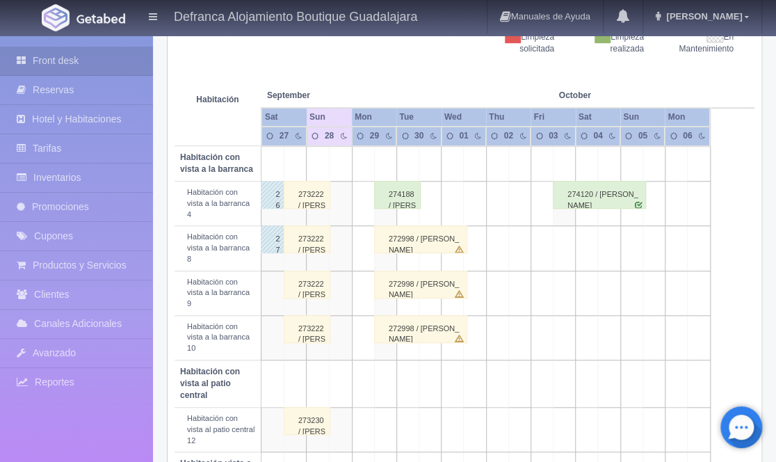
scroll to position [273, 0]
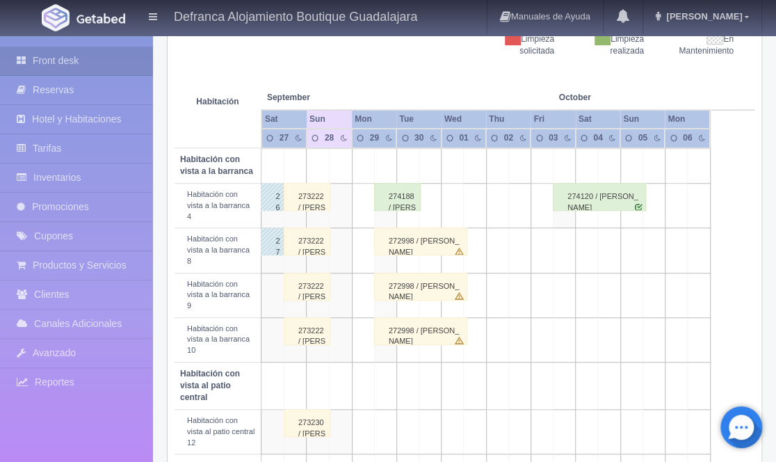
click at [304, 193] on div "273222 / [PERSON_NAME]" at bounding box center [307, 197] width 47 height 28
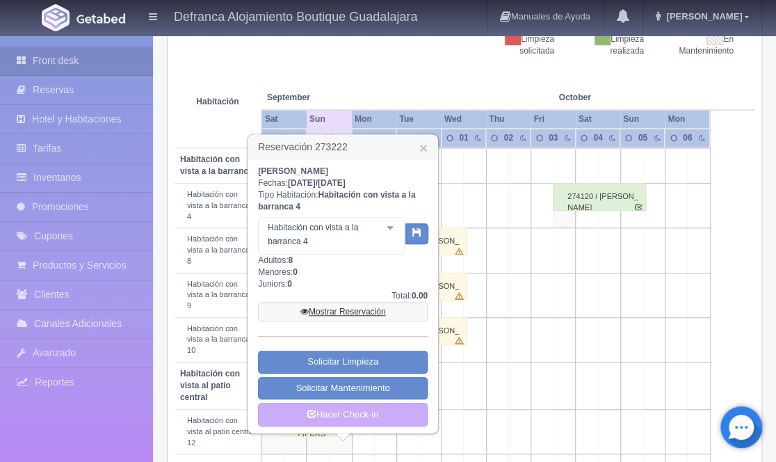
click at [352, 311] on link "Mostrar Reservación" at bounding box center [343, 311] width 170 height 19
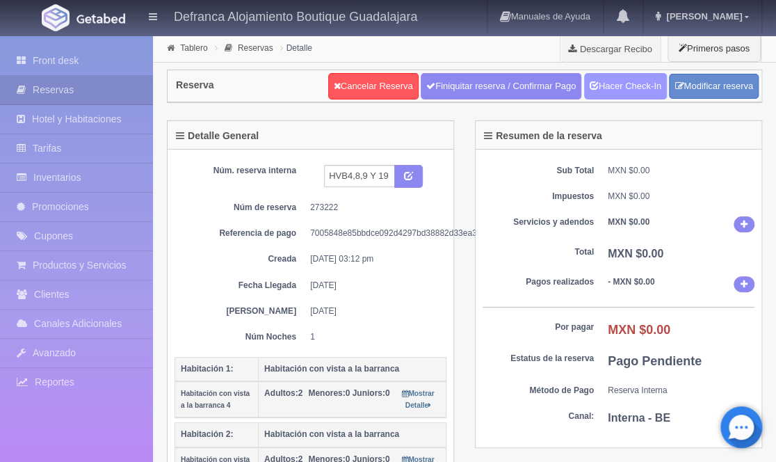
click at [628, 88] on link "Hacer Check-In" at bounding box center [625, 86] width 83 height 26
click at [634, 88] on link "Hacer Check-Out" at bounding box center [622, 86] width 90 height 26
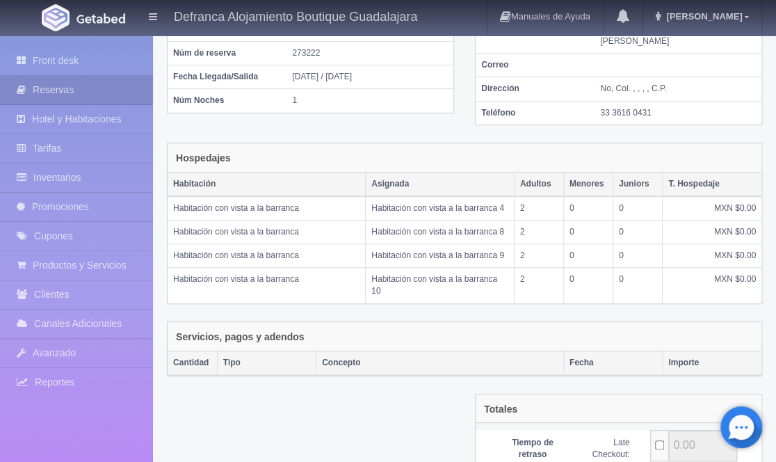
scroll to position [261, 0]
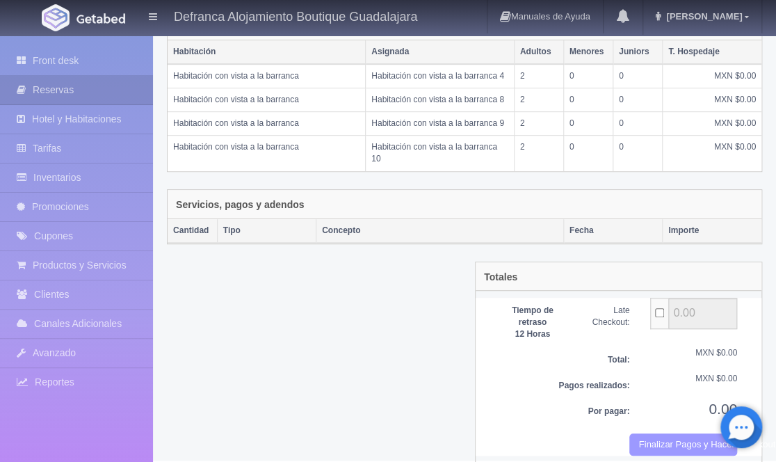
click at [665, 433] on button "Finalizar Pagos y Hacer Checkout" at bounding box center [683, 444] width 108 height 23
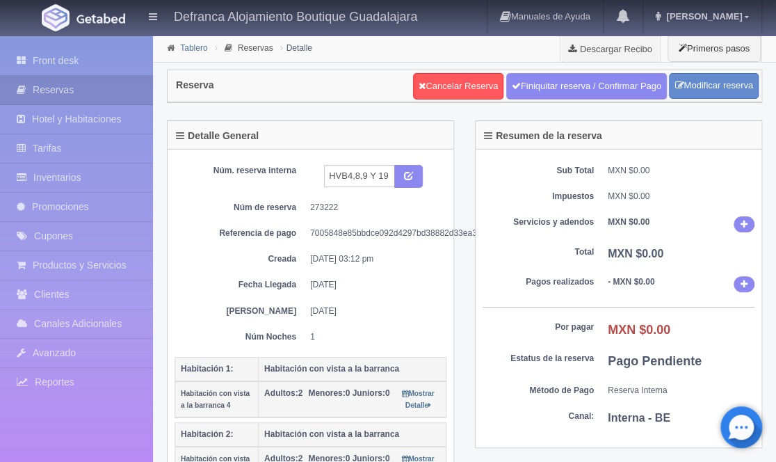
click at [187, 49] on link "Tablero" at bounding box center [193, 48] width 27 height 10
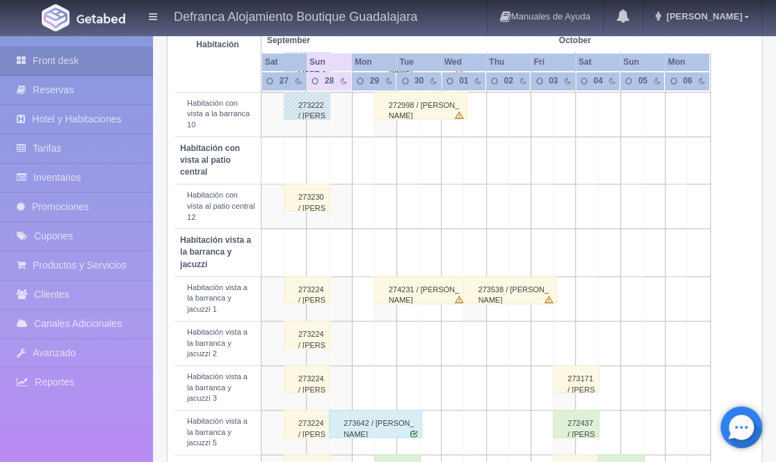
scroll to position [500, 0]
click at [311, 181] on div "273230 / ROCÍO MARTÍNEZ DE LA TORRE" at bounding box center [307, 195] width 47 height 28
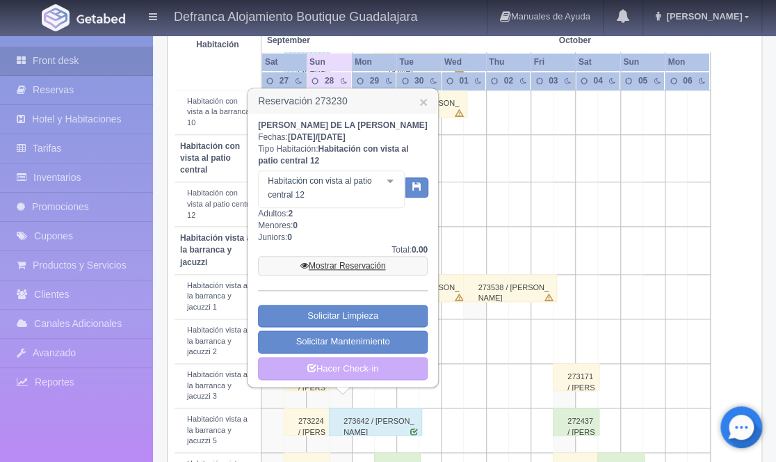
click at [343, 263] on link "Mostrar Reservación" at bounding box center [343, 265] width 170 height 19
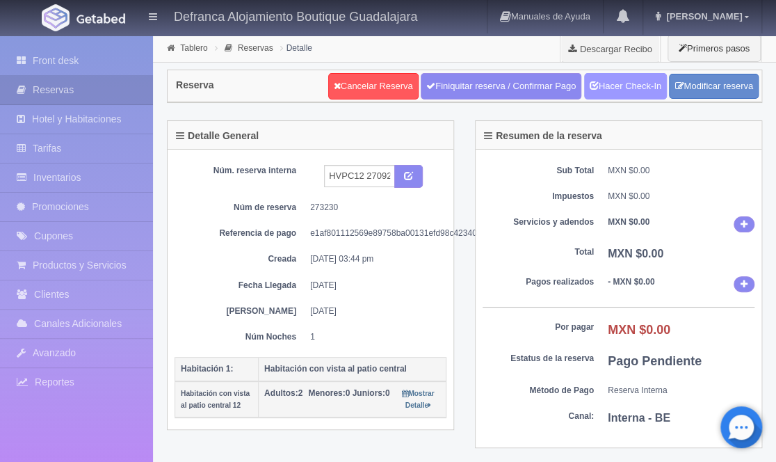
click at [621, 88] on link "Hacer Check-In" at bounding box center [625, 86] width 83 height 26
click at [621, 88] on link "Hacer Check-Out" at bounding box center [622, 86] width 90 height 26
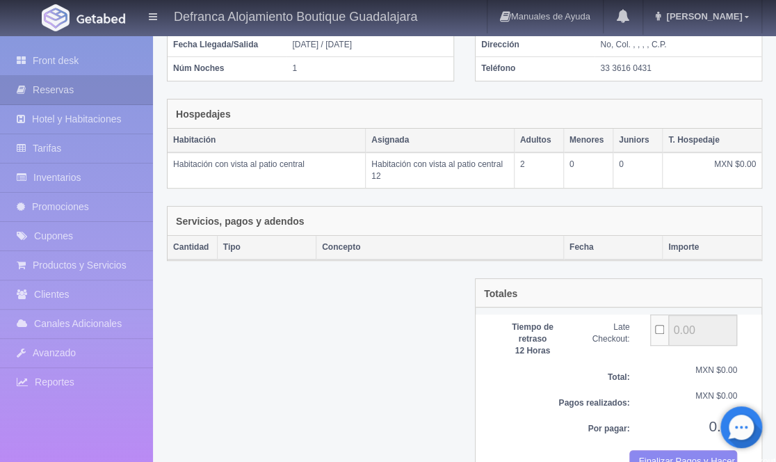
scroll to position [190, 0]
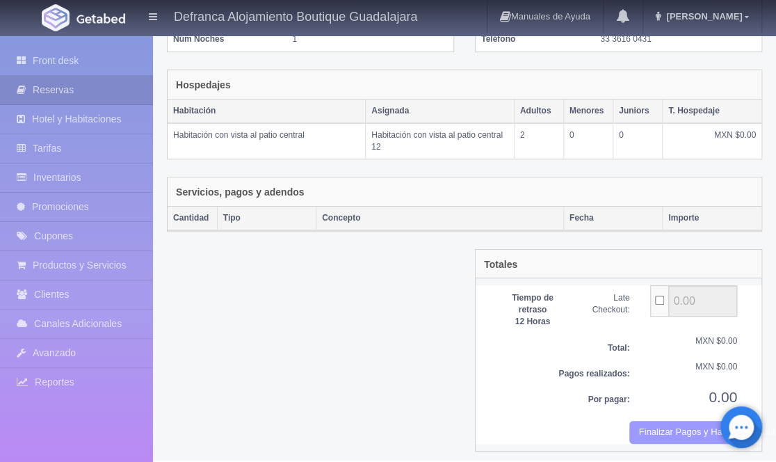
click at [657, 428] on button "Finalizar Pagos y Hacer Checkout" at bounding box center [683, 432] width 108 height 23
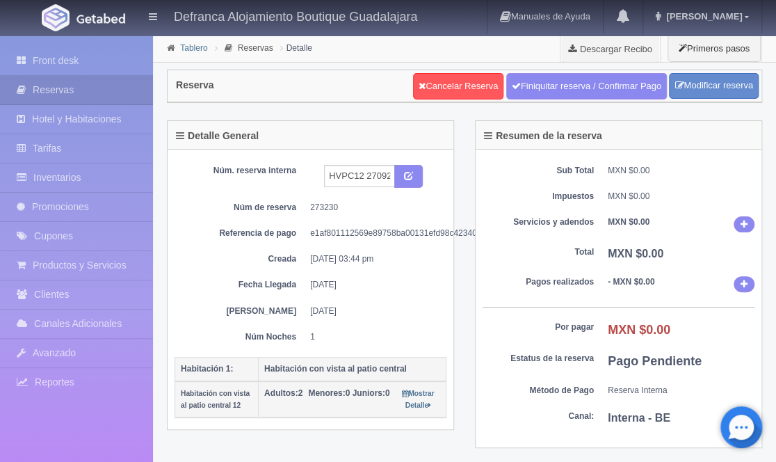
click at [190, 49] on link "Tablero" at bounding box center [193, 48] width 27 height 10
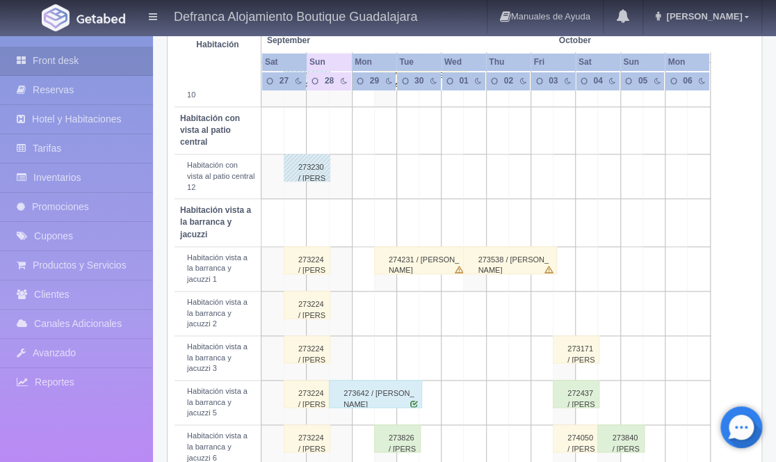
scroll to position [540, 0]
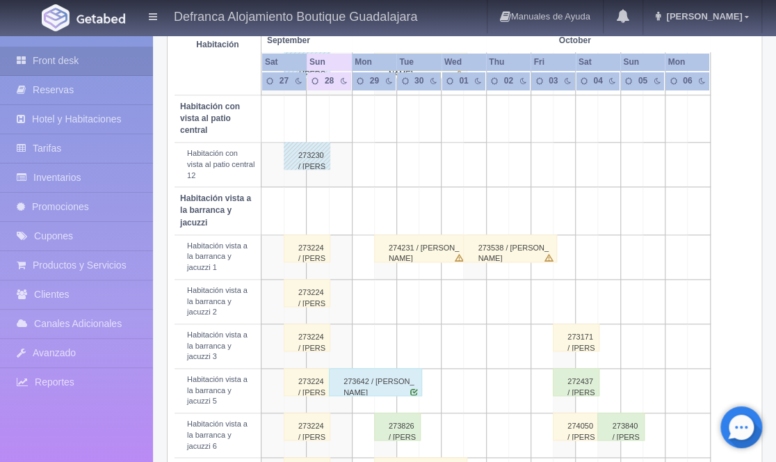
click at [307, 234] on div "273224 / [PERSON_NAME]" at bounding box center [307, 248] width 47 height 28
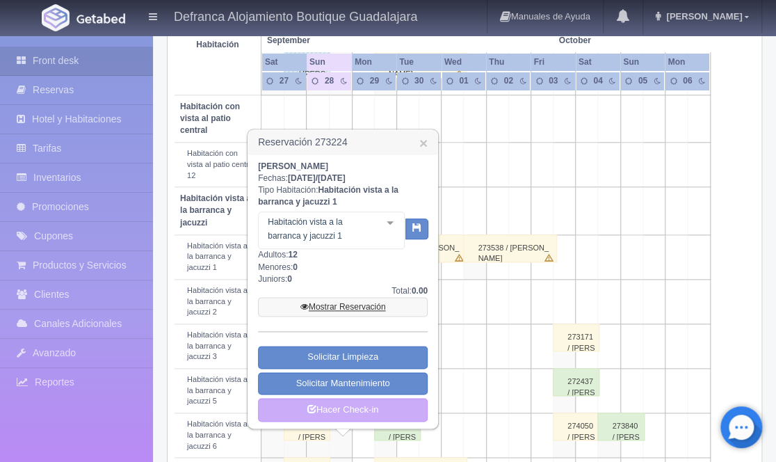
click at [336, 304] on link "Mostrar Reservación" at bounding box center [343, 306] width 170 height 19
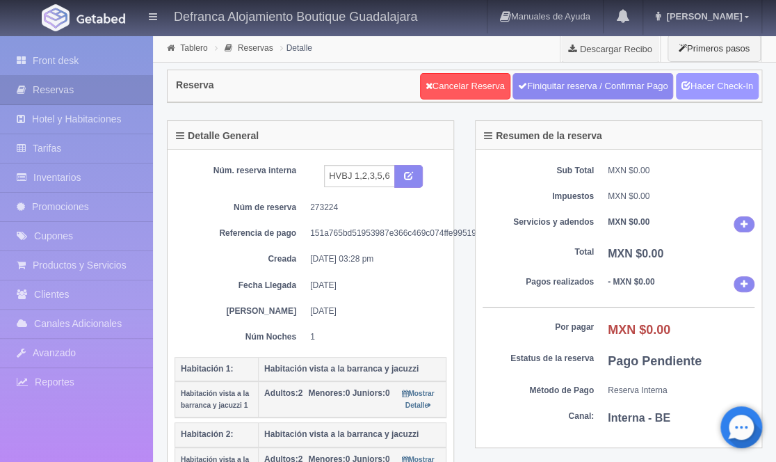
click at [711, 88] on link "Hacer Check-In" at bounding box center [717, 86] width 83 height 26
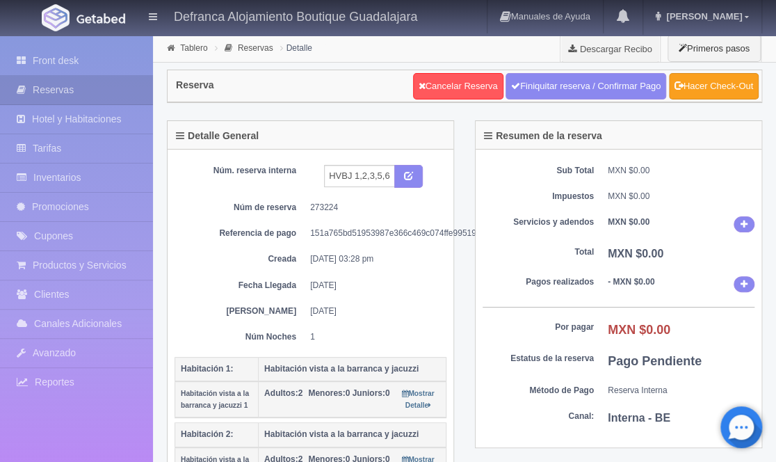
click at [706, 81] on link "Hacer Check-Out" at bounding box center [714, 86] width 90 height 26
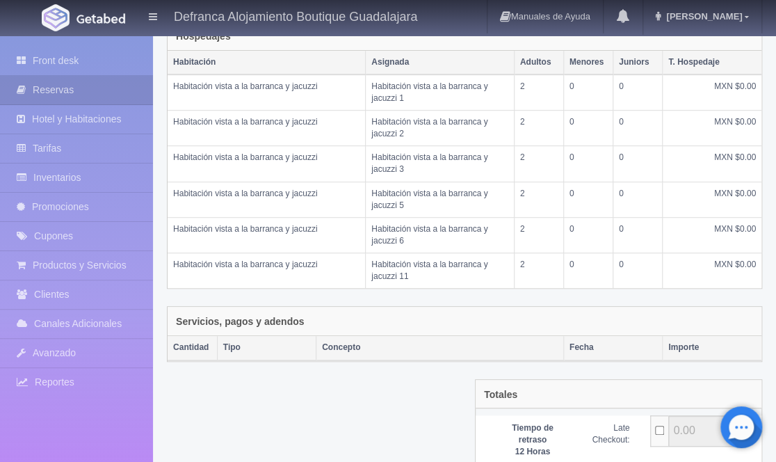
scroll to position [367, 0]
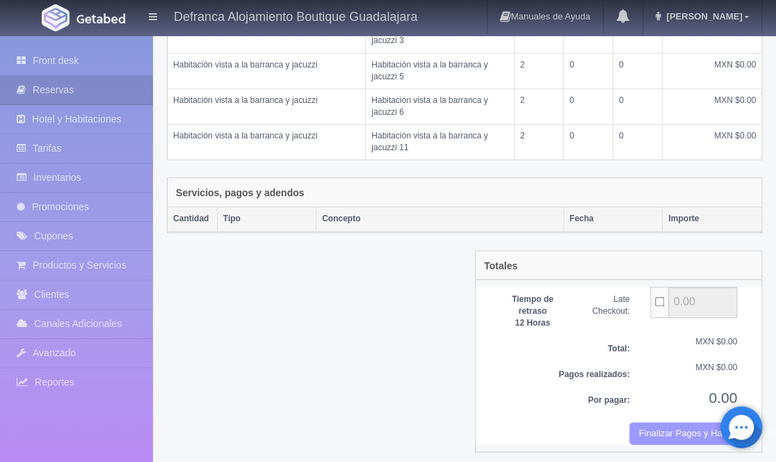
click at [658, 423] on button "Finalizar Pagos y Hacer Checkout" at bounding box center [683, 433] width 108 height 23
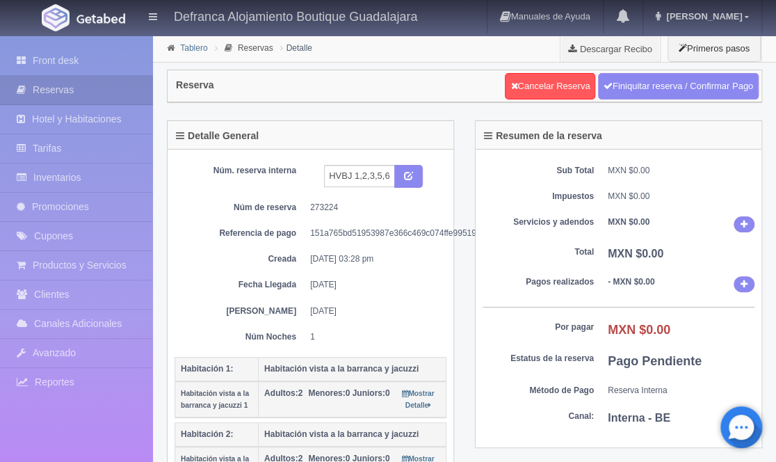
click at [190, 48] on link "Tablero" at bounding box center [193, 48] width 27 height 10
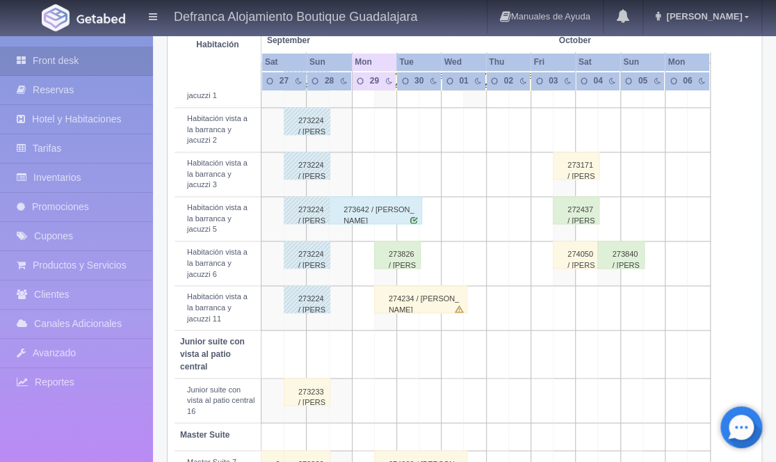
scroll to position [721, 0]
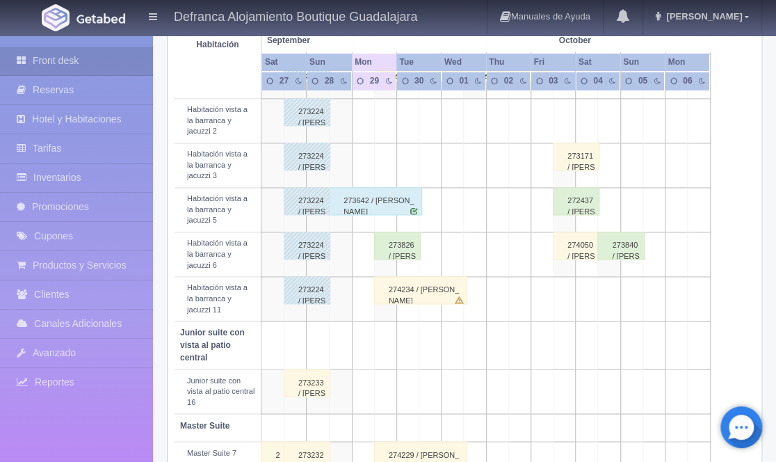
click at [314, 368] on div "273233 / [PERSON_NAME]" at bounding box center [307, 382] width 47 height 28
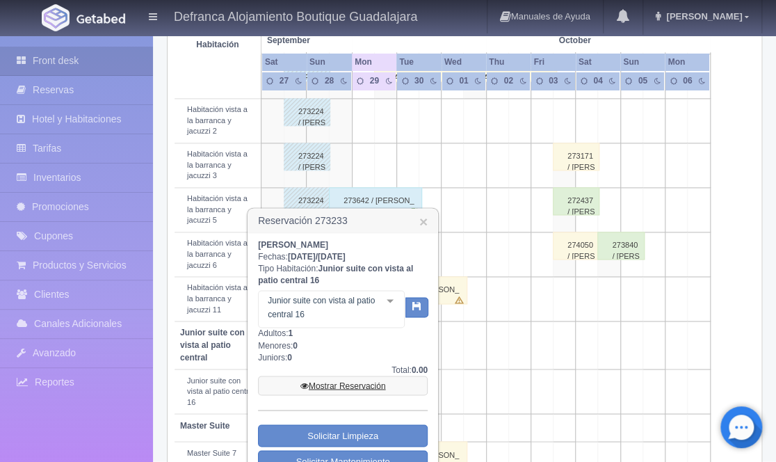
click at [342, 382] on link "Mostrar Reservación" at bounding box center [343, 384] width 170 height 19
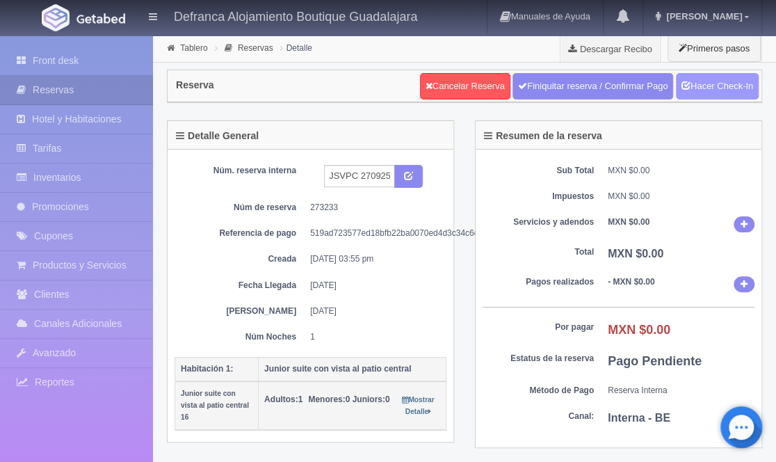
click at [715, 85] on link "Hacer Check-In" at bounding box center [717, 86] width 83 height 26
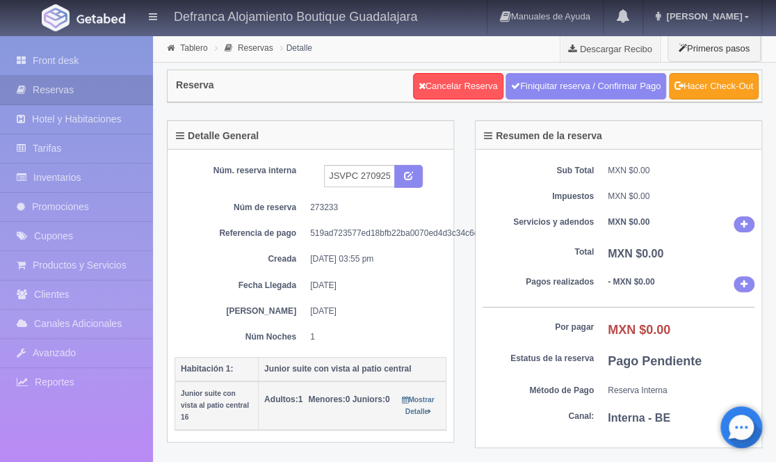
click at [715, 85] on link "Hacer Check-Out" at bounding box center [714, 86] width 90 height 26
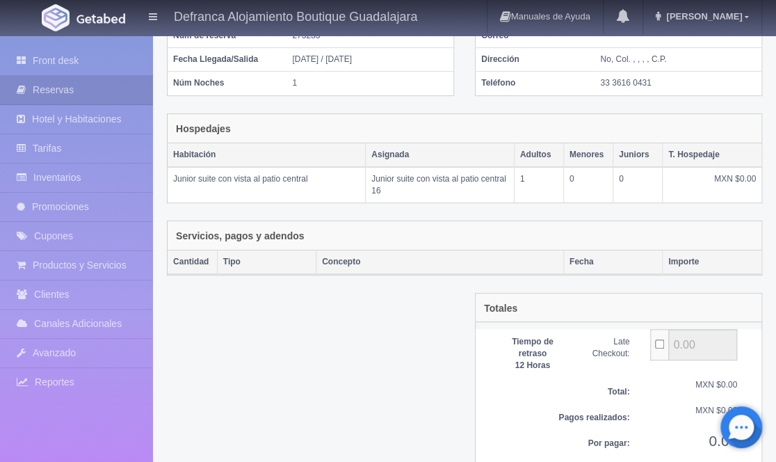
scroll to position [190, 0]
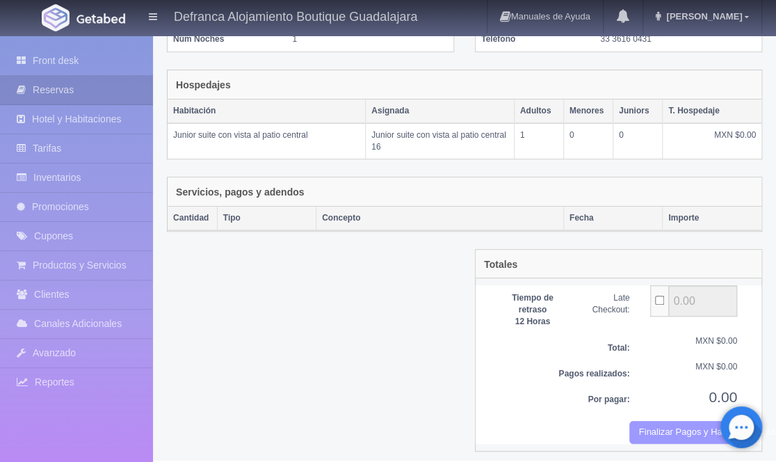
click at [671, 426] on button "Finalizar Pagos y Hacer Checkout" at bounding box center [683, 432] width 108 height 23
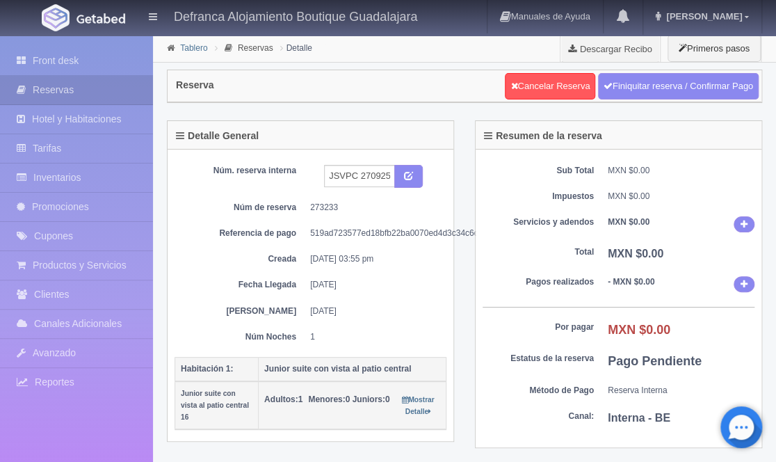
click at [195, 46] on link "Tablero" at bounding box center [193, 48] width 27 height 10
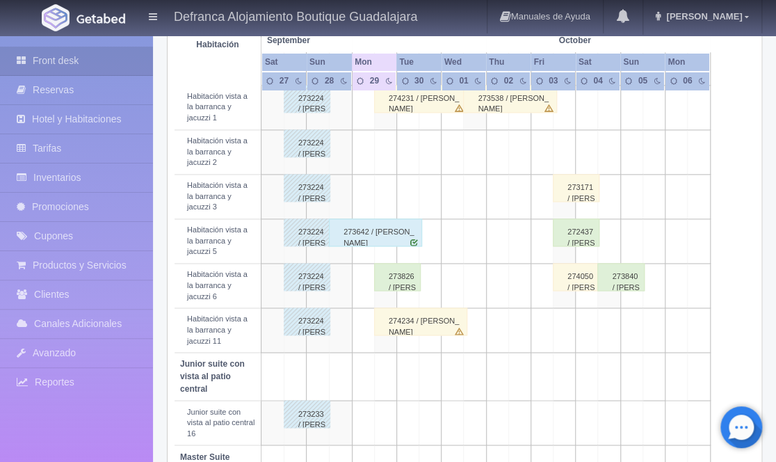
scroll to position [721, 0]
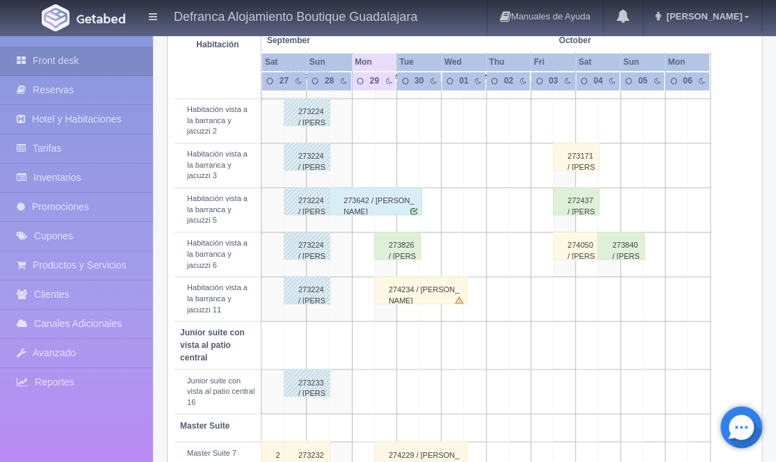
click at [306, 441] on div "273232 / ROCÍO MARTÍNEZ DE LA TORRE" at bounding box center [307, 455] width 47 height 28
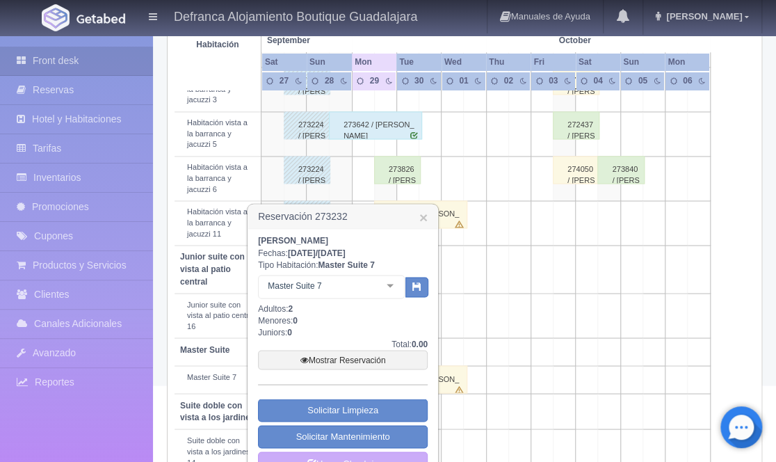
scroll to position [821, 0]
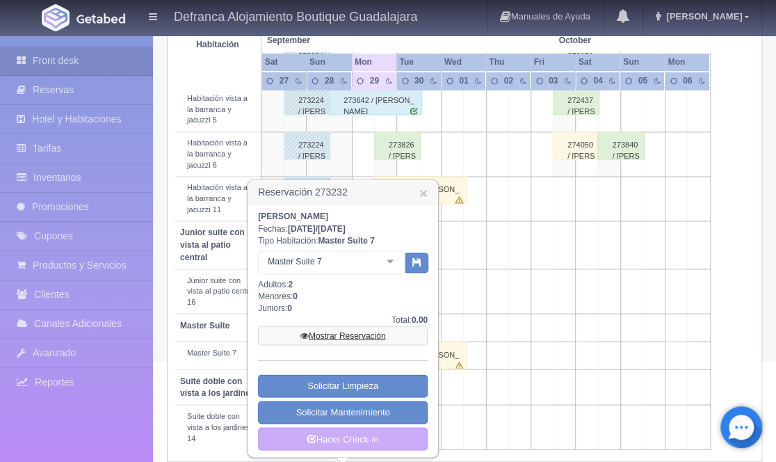
click at [353, 332] on link "Mostrar Reservación" at bounding box center [343, 334] width 170 height 19
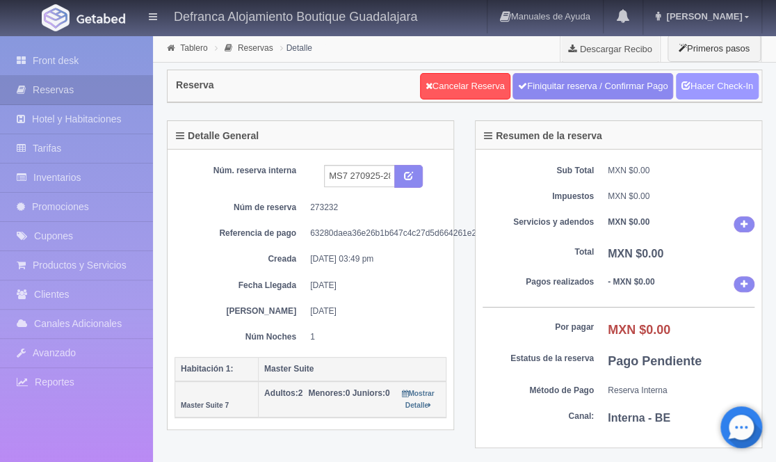
click at [717, 89] on link "Hacer Check-In" at bounding box center [717, 86] width 83 height 26
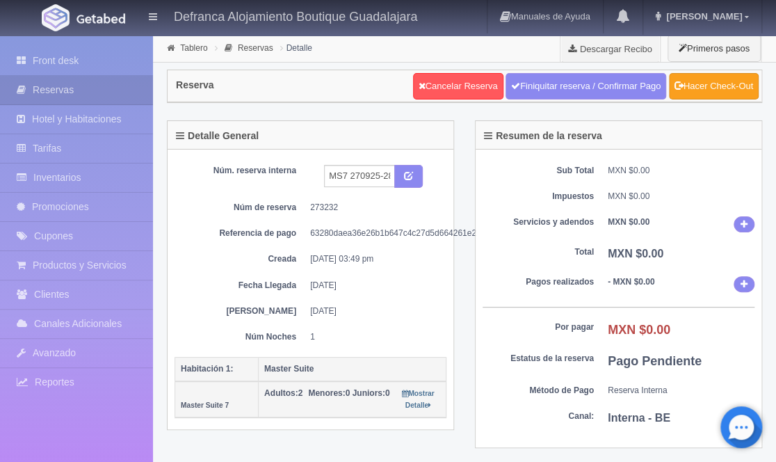
click at [717, 89] on link "Hacer Check-Out" at bounding box center [714, 86] width 90 height 26
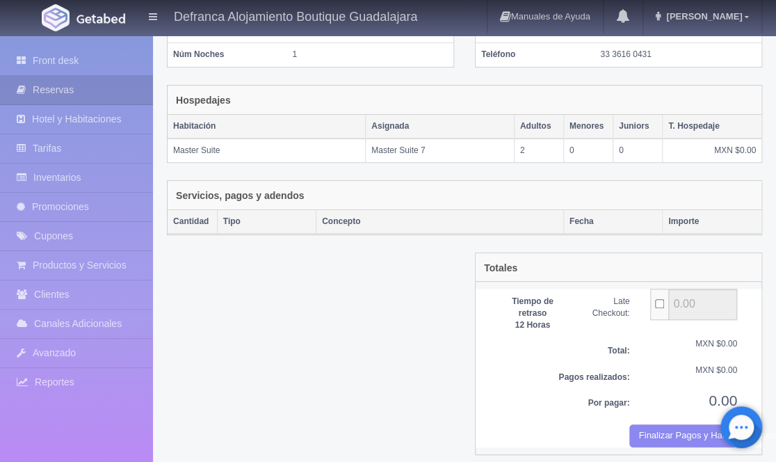
scroll to position [178, 0]
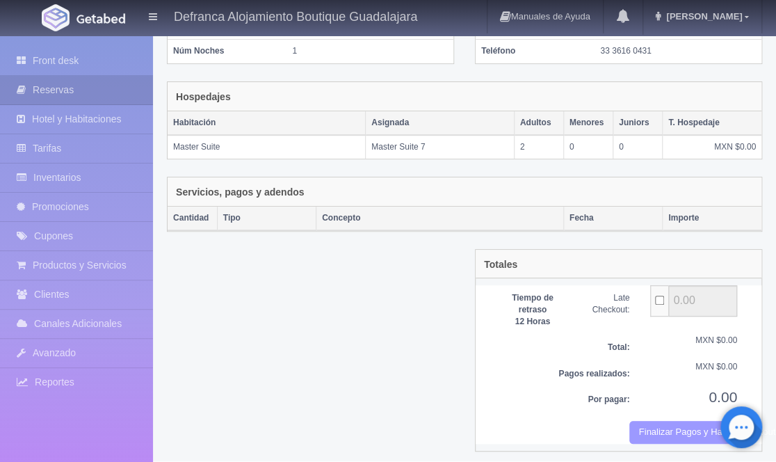
click at [665, 426] on button "Finalizar Pagos y Hacer Checkout" at bounding box center [683, 432] width 108 height 23
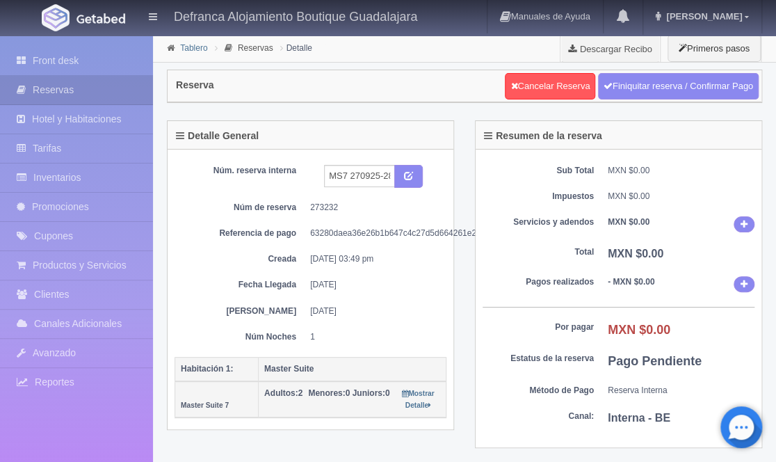
click at [191, 44] on link "Tablero" at bounding box center [193, 48] width 27 height 10
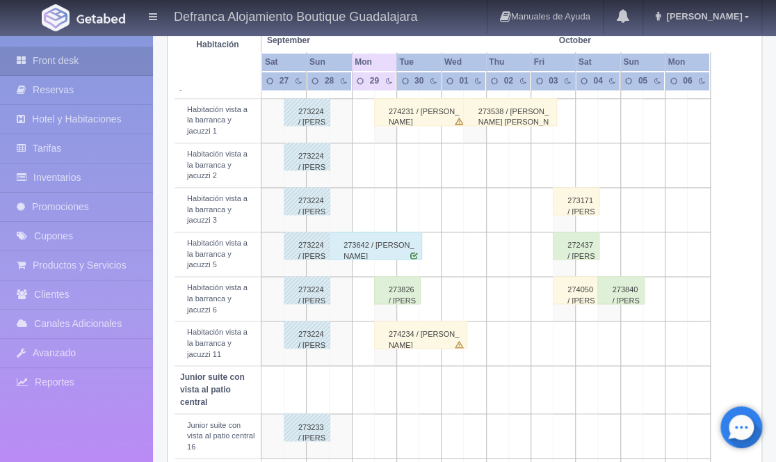
scroll to position [721, 0]
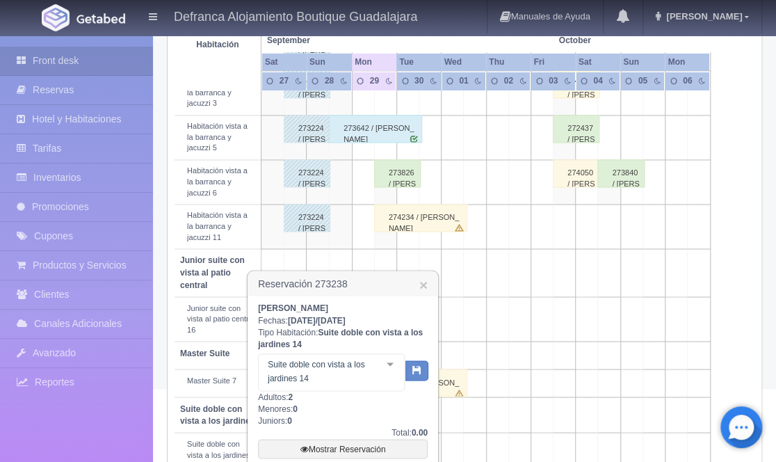
scroll to position [906, 0]
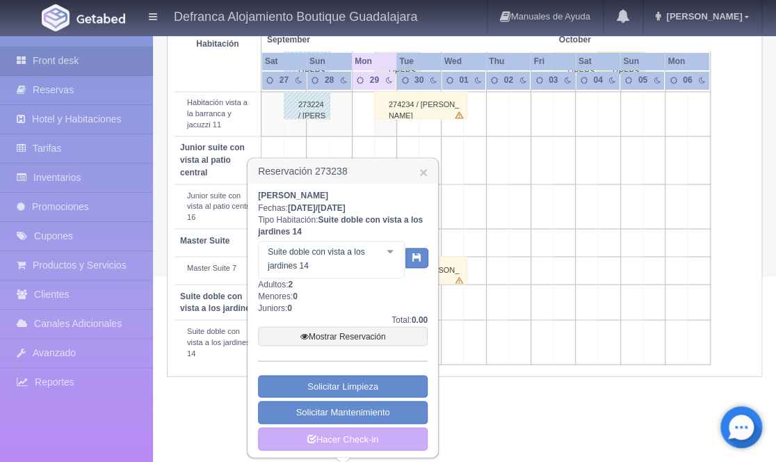
click at [352, 335] on link "Mostrar Reservación" at bounding box center [343, 335] width 170 height 19
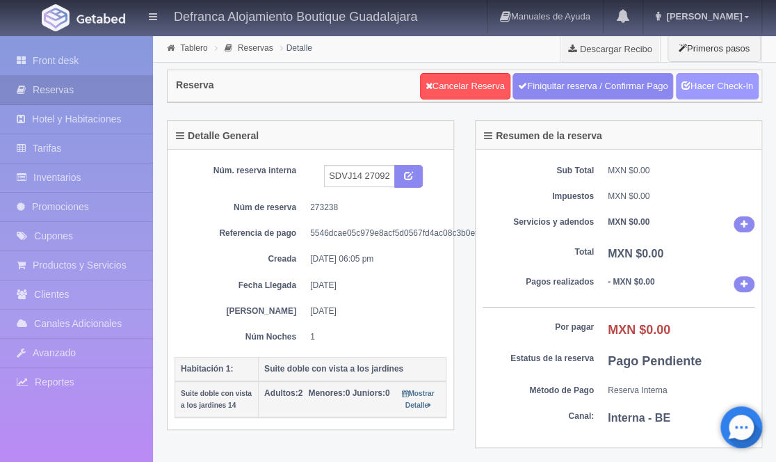
click at [733, 90] on link "Hacer Check-In" at bounding box center [717, 86] width 83 height 26
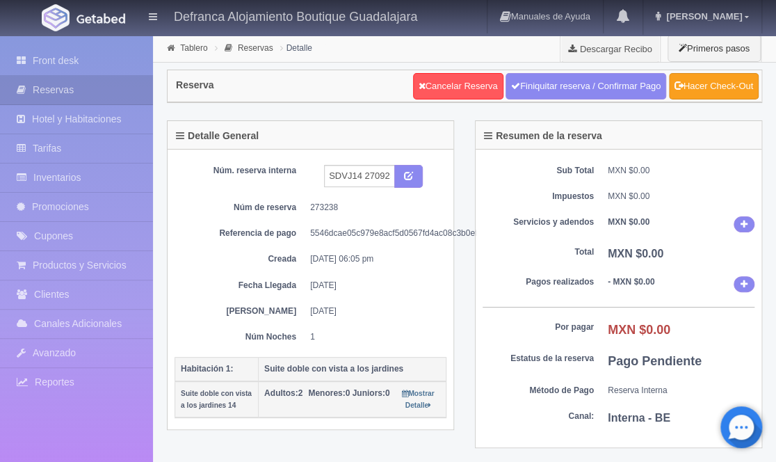
click at [724, 86] on link "Hacer Check-Out" at bounding box center [714, 86] width 90 height 26
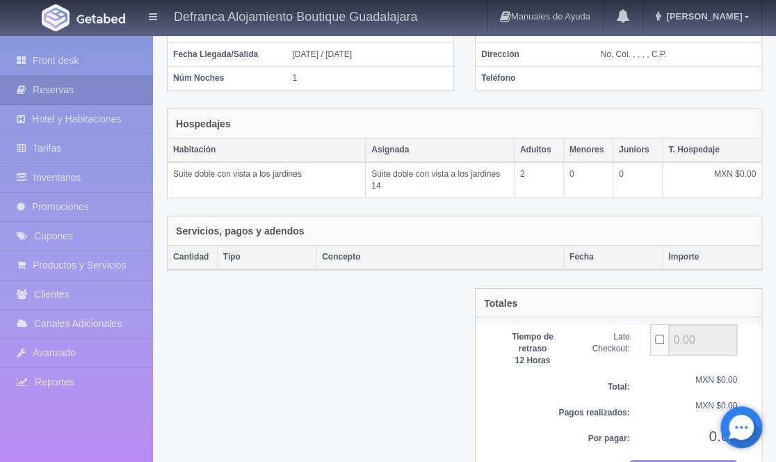
scroll to position [190, 0]
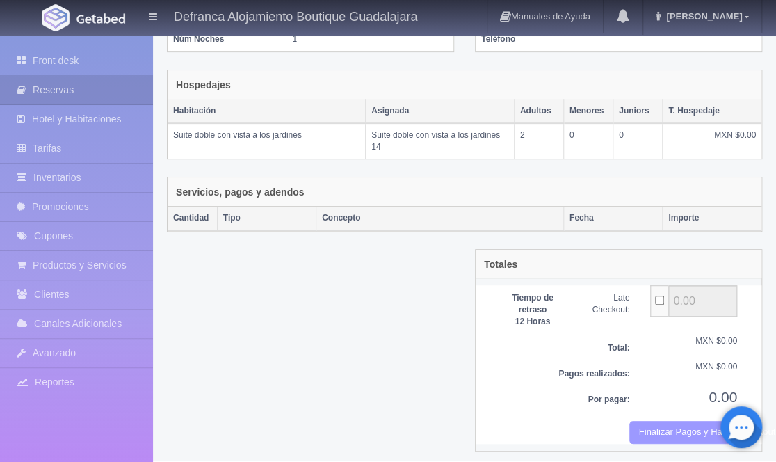
click at [666, 421] on button "Finalizar Pagos y Hacer Checkout" at bounding box center [683, 432] width 108 height 23
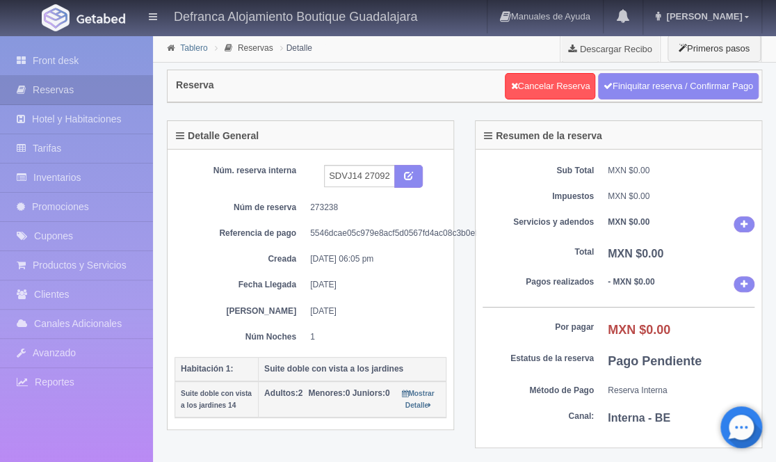
click at [195, 48] on link "Tablero" at bounding box center [193, 48] width 27 height 10
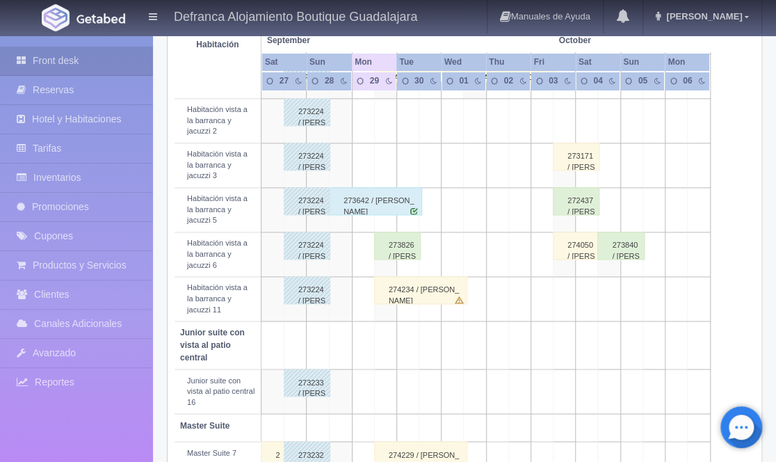
scroll to position [721, 0]
click at [277, 441] on div "274014 / [PERSON_NAME]" at bounding box center [273, 455] width 24 height 28
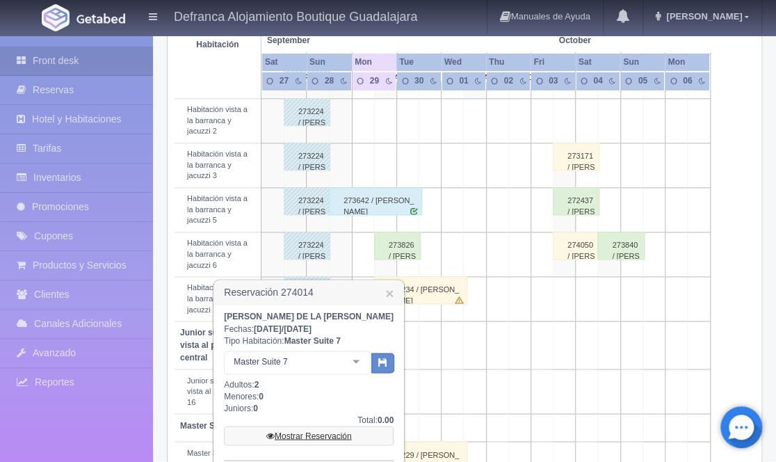
click at [304, 434] on link "Mostrar Reservación" at bounding box center [309, 434] width 170 height 19
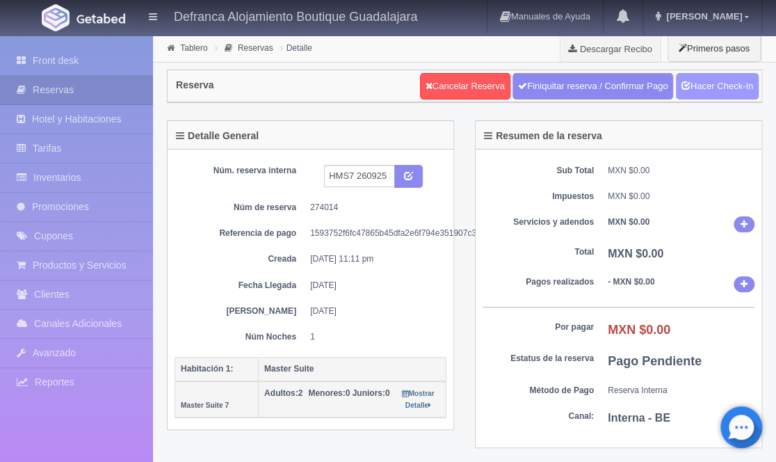
click at [719, 86] on link "Hacer Check-In" at bounding box center [717, 86] width 83 height 26
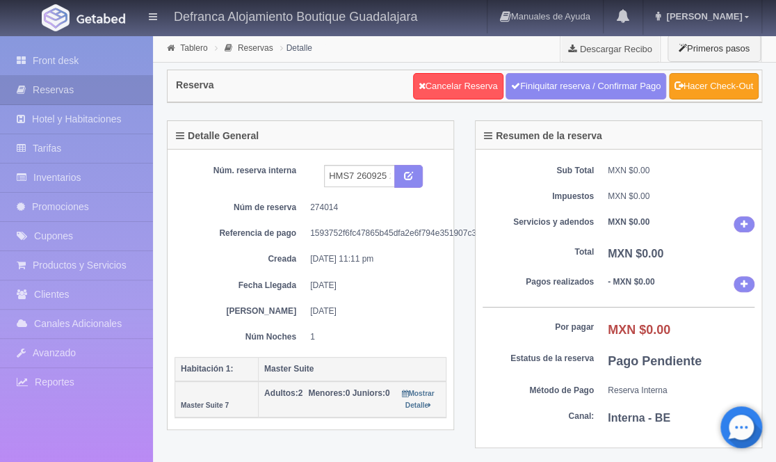
click at [727, 87] on link "Hacer Check-Out" at bounding box center [714, 86] width 90 height 26
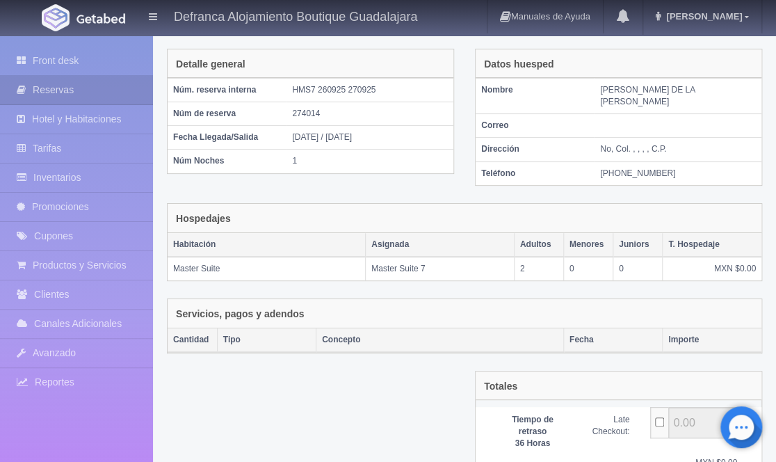
scroll to position [178, 0]
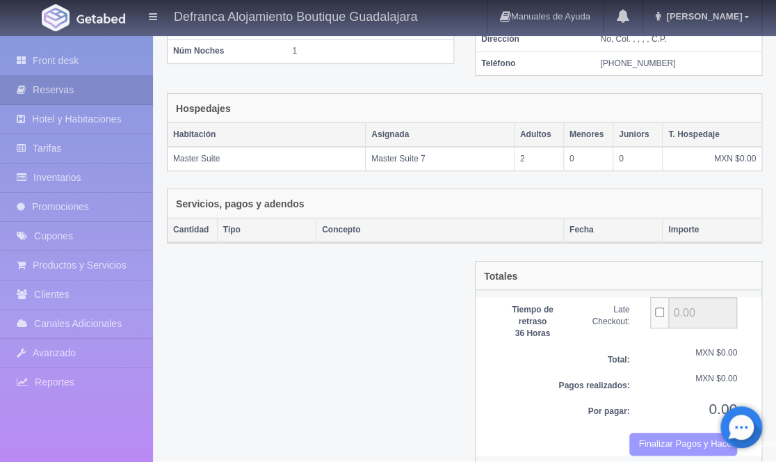
click at [667, 432] on button "Finalizar Pagos y Hacer Checkout" at bounding box center [683, 443] width 108 height 23
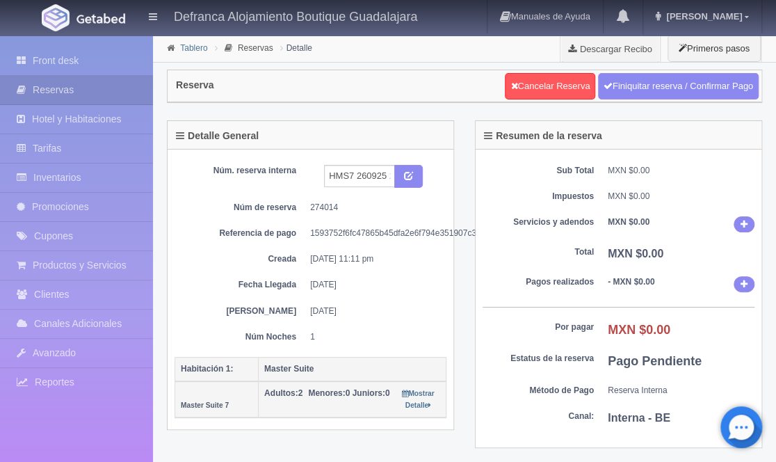
click at [193, 43] on link "Tablero" at bounding box center [193, 48] width 27 height 10
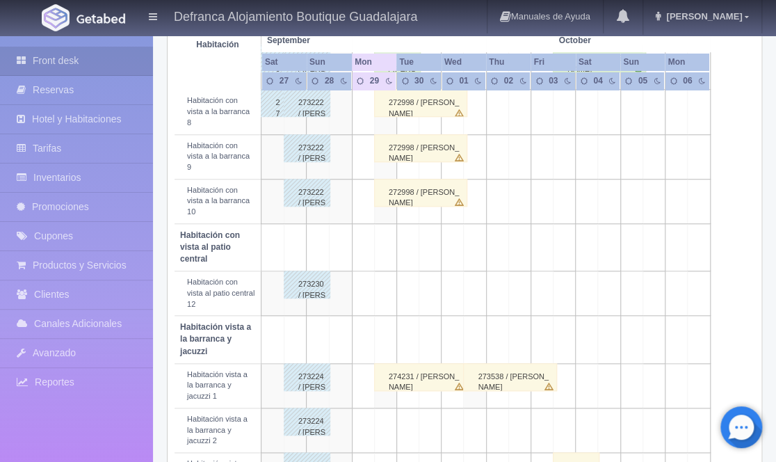
scroll to position [410, 0]
click at [728, 23] on link "[PERSON_NAME]" at bounding box center [702, 16] width 118 height 33
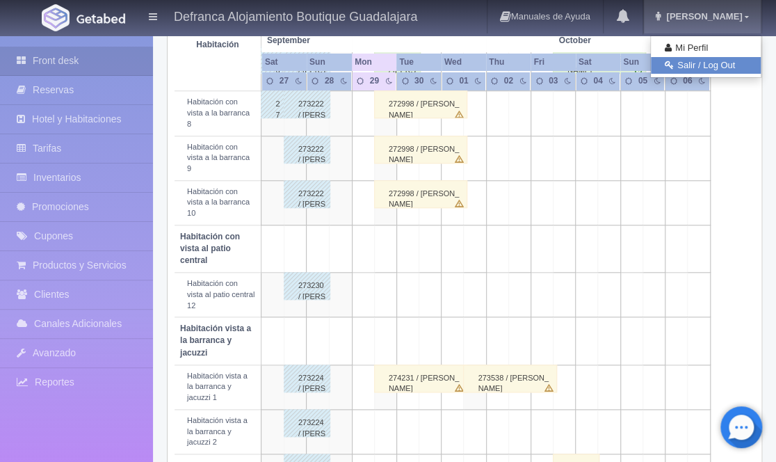
click at [687, 65] on link "Salir / Log Out" at bounding box center [706, 65] width 110 height 17
